Goal: Transaction & Acquisition: Purchase product/service

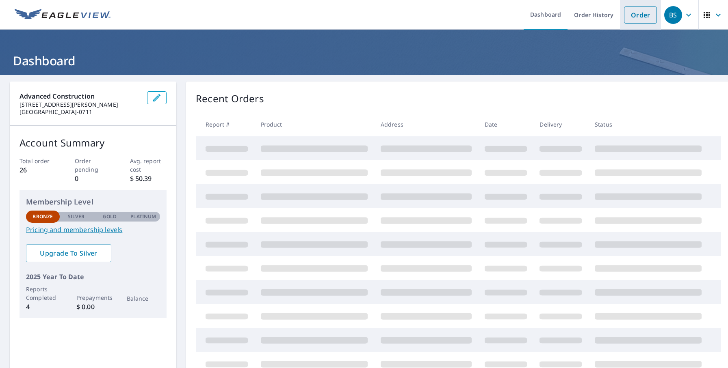
click at [637, 15] on link "Order" at bounding box center [640, 14] width 33 height 17
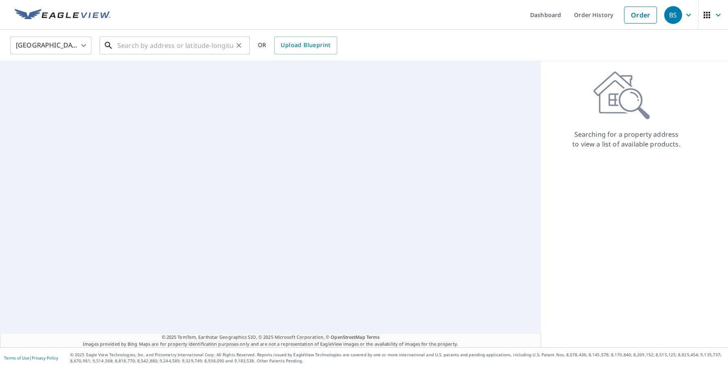
click at [169, 48] on input "text" at bounding box center [175, 45] width 116 height 23
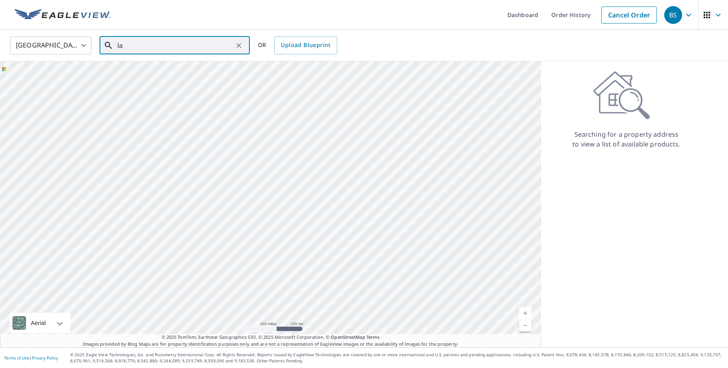
type input "l"
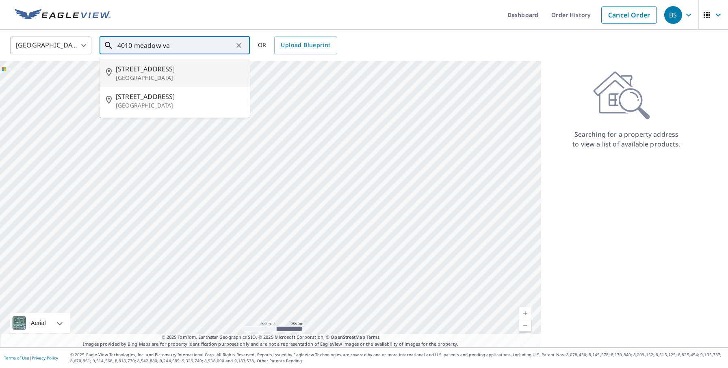
click at [189, 68] on span "[STREET_ADDRESS]" at bounding box center [179, 69] width 127 height 10
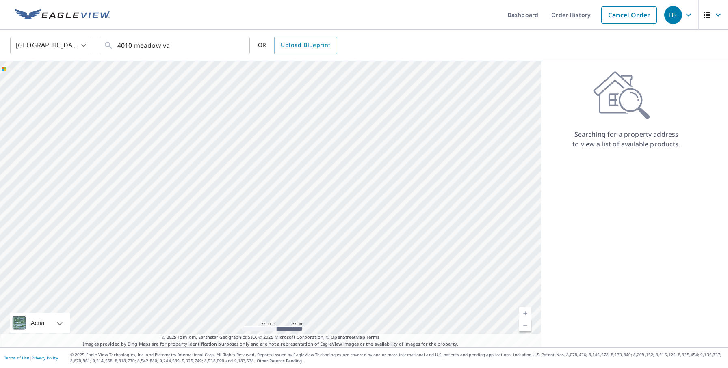
type input "[STREET_ADDRESS][PERSON_NAME]"
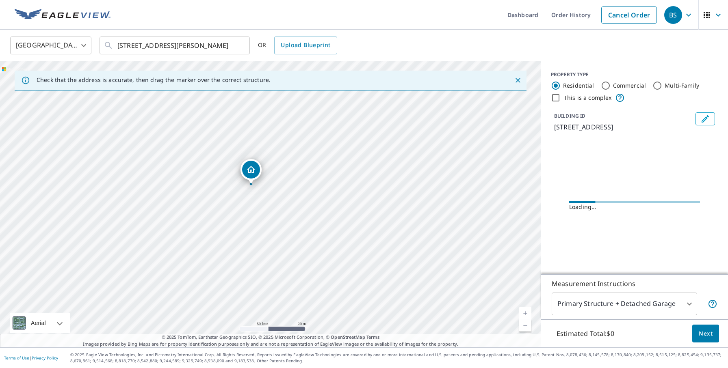
drag, startPoint x: 292, startPoint y: 233, endPoint x: 296, endPoint y: 97, distance: 136.1
click at [296, 97] on div "[STREET_ADDRESS][PERSON_NAME]" at bounding box center [270, 204] width 541 height 286
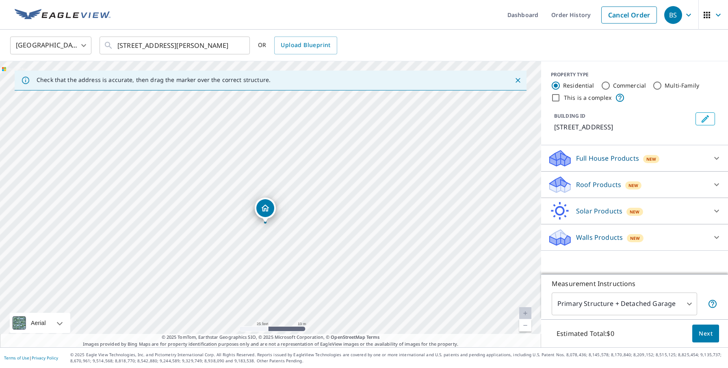
drag, startPoint x: 311, startPoint y: 169, endPoint x: 310, endPoint y: 197, distance: 27.6
click at [310, 197] on div "[STREET_ADDRESS][PERSON_NAME]" at bounding box center [270, 204] width 541 height 286
drag, startPoint x: 264, startPoint y: 217, endPoint x: 268, endPoint y: 217, distance: 4.1
click at [599, 186] on p "Roof Products" at bounding box center [598, 185] width 45 height 10
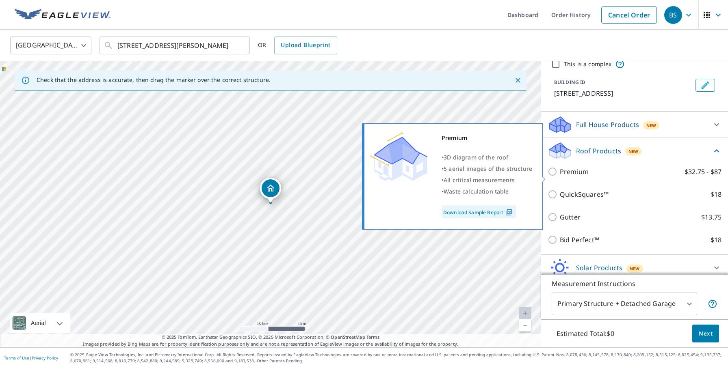
scroll to position [34, 0]
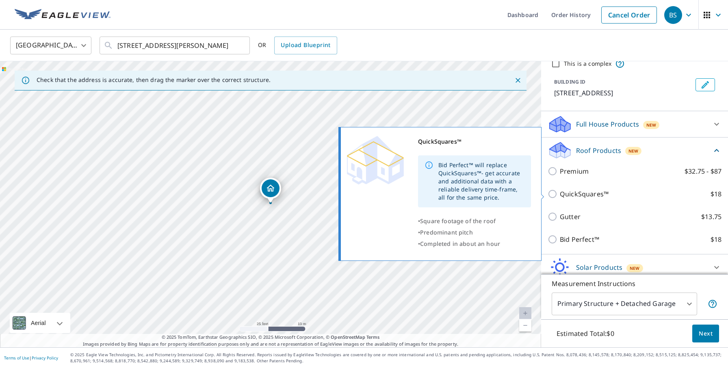
click at [589, 193] on p "QuickSquares™" at bounding box center [584, 194] width 49 height 10
click at [560, 193] on input "QuickSquares™ $18" at bounding box center [553, 194] width 12 height 10
checkbox input "true"
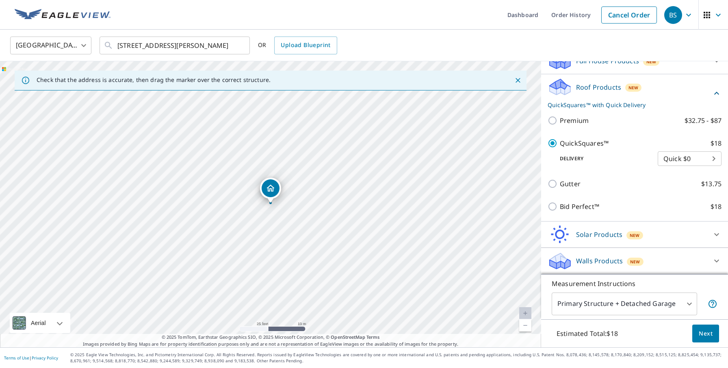
scroll to position [97, 0]
click at [706, 333] on span "Next" at bounding box center [705, 334] width 14 height 10
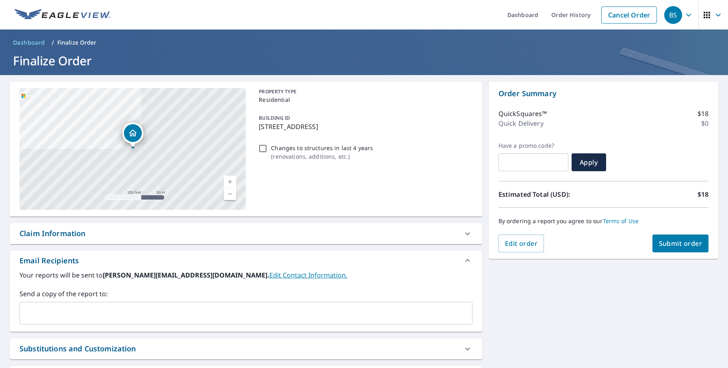
click at [665, 242] on span "Submit order" at bounding box center [680, 243] width 43 height 9
